Goal: Obtain resource: Download file/media

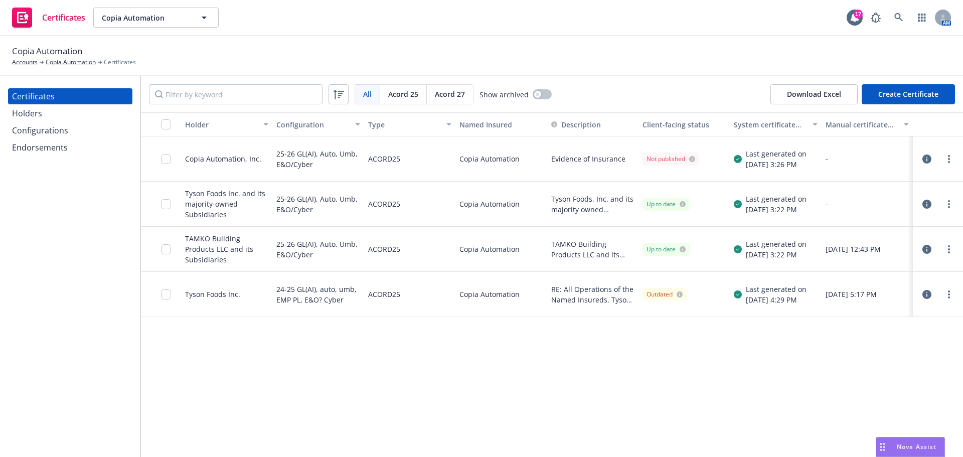
click at [164, 152] on div at bounding box center [169, 158] width 16 height 33
click at [169, 158] on input "checkbox" at bounding box center [166, 159] width 10 height 10
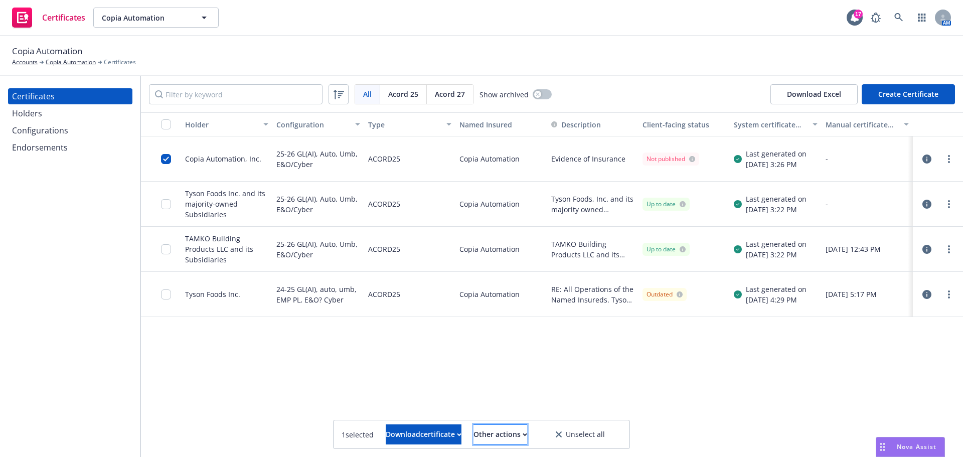
click at [505, 434] on div "Other actions" at bounding box center [500, 434] width 54 height 19
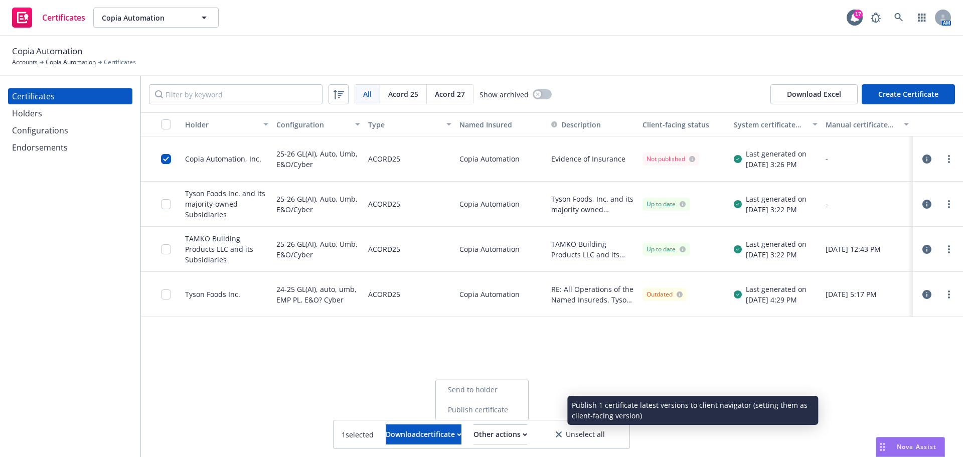
click at [511, 412] on link "Publish certificate" at bounding box center [482, 410] width 92 height 20
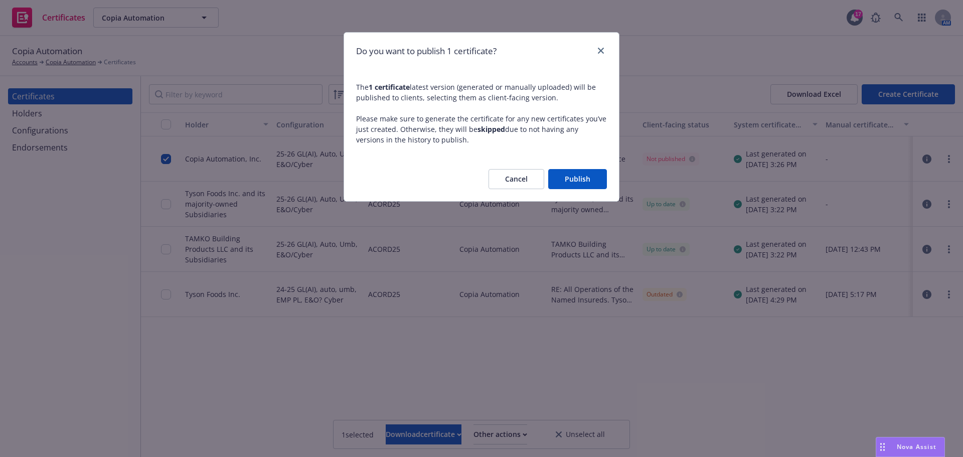
click at [574, 169] on button "Publish" at bounding box center [577, 179] width 59 height 20
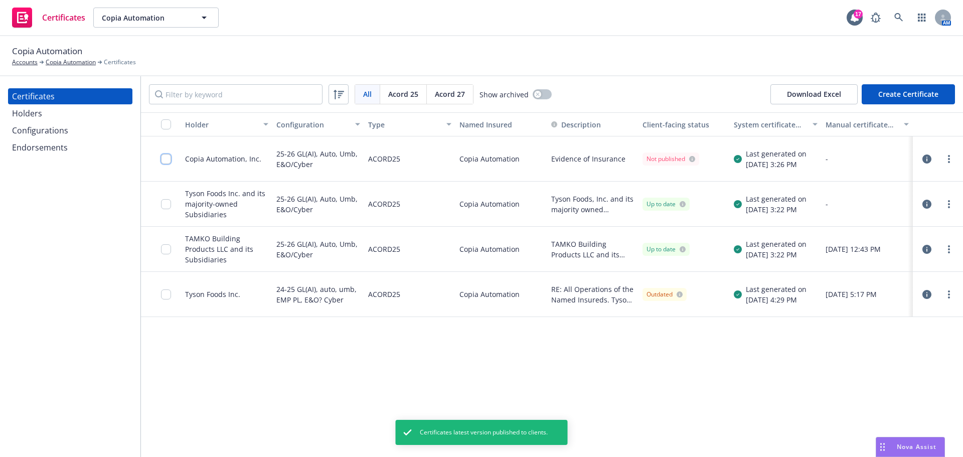
click at [166, 158] on input "checkbox" at bounding box center [166, 159] width 10 height 10
click at [609, 332] on div "Holder Configuration Type Named Insured Description Client-facing status System…" at bounding box center [552, 284] width 822 height 345
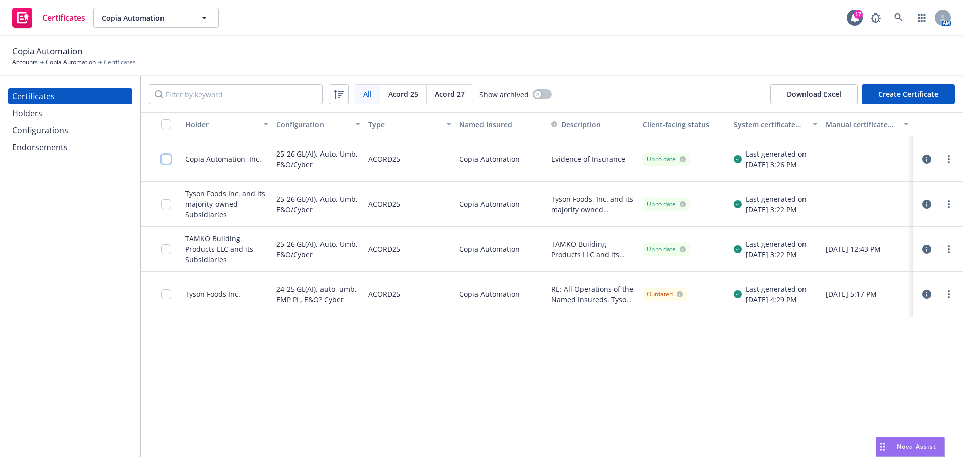
click at [166, 162] on input "checkbox" at bounding box center [166, 159] width 10 height 10
click at [393, 424] on button "Download certificate" at bounding box center [424, 434] width 76 height 20
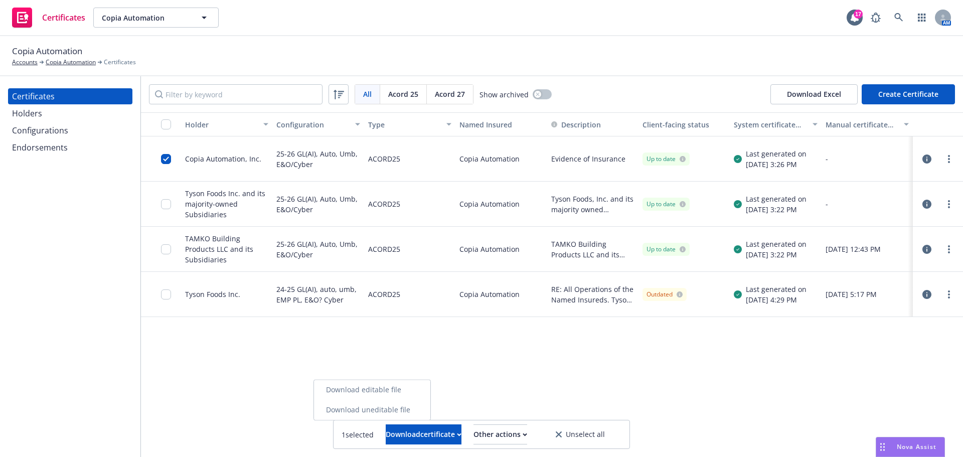
click at [395, 409] on link "Download uneditable file" at bounding box center [372, 410] width 116 height 20
